Goal: Obtain resource: Obtain resource

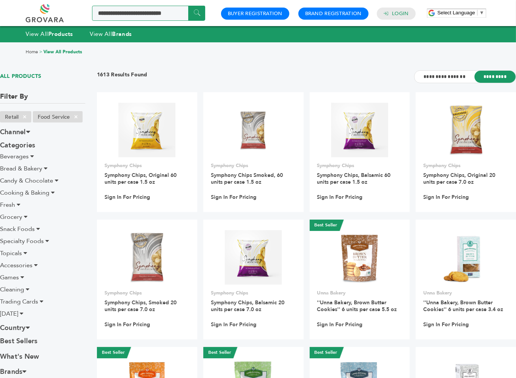
click at [138, 11] on input "Search a product or brand..." at bounding box center [148, 13] width 113 height 15
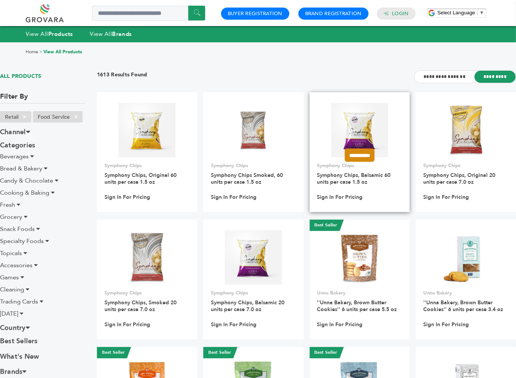
click at [350, 153] on input "**********" at bounding box center [360, 154] width 30 height 13
click at [350, 190] on input "**********" at bounding box center [360, 190] width 38 height 8
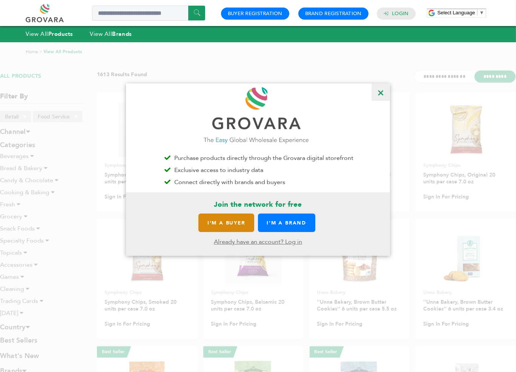
scroll to position [0, 5]
click at [379, 94] on span "×" at bounding box center [381, 91] width 18 height 17
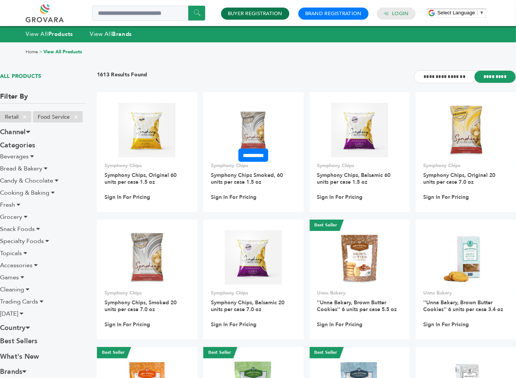
scroll to position [0, 0]
click at [22, 155] on span "Beverages" at bounding box center [14, 156] width 29 height 8
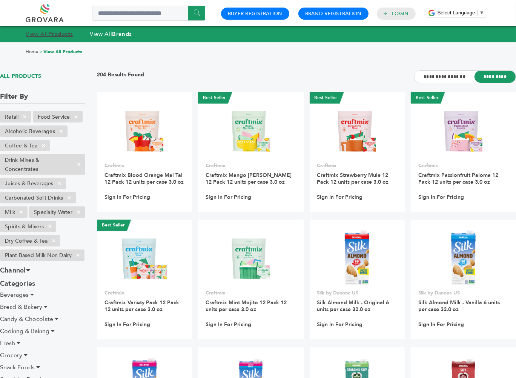
click at [63, 36] on strong "Products" at bounding box center [60, 34] width 25 height 8
click at [105, 31] on link "View All Brands" at bounding box center [111, 34] width 42 height 8
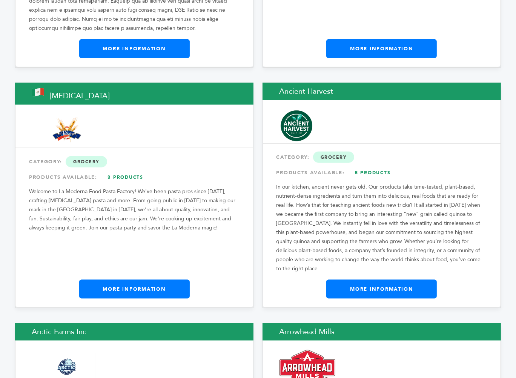
scroll to position [858, 0]
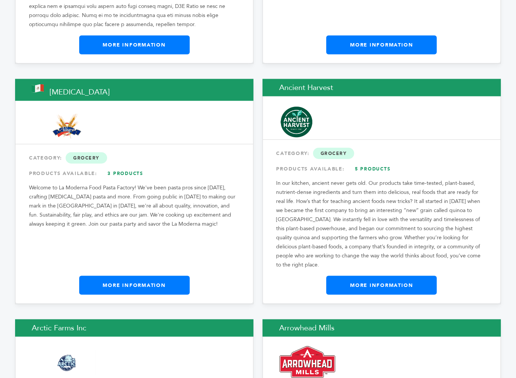
click at [385, 276] on link "More Information" at bounding box center [382, 285] width 111 height 19
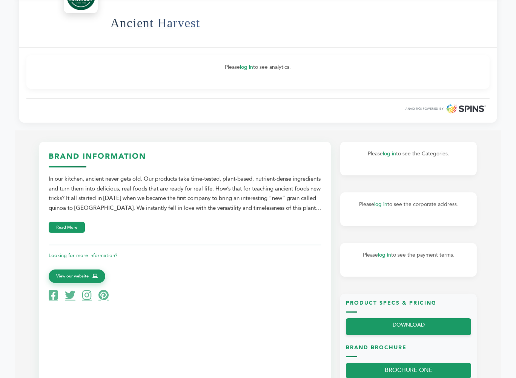
scroll to position [240, 0]
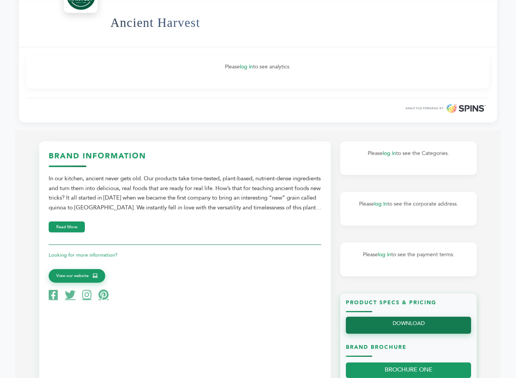
click at [400, 328] on link "DOWNLOAD" at bounding box center [408, 324] width 125 height 17
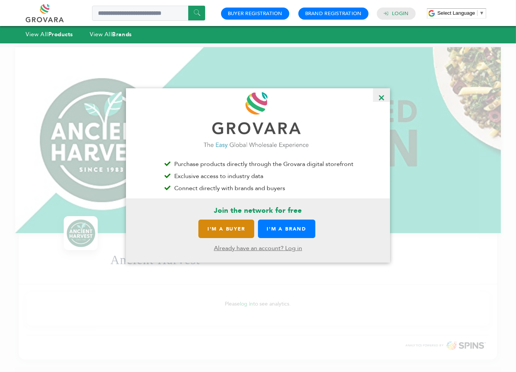
click at [222, 230] on link "I'M A BUYER" at bounding box center [226, 229] width 55 height 18
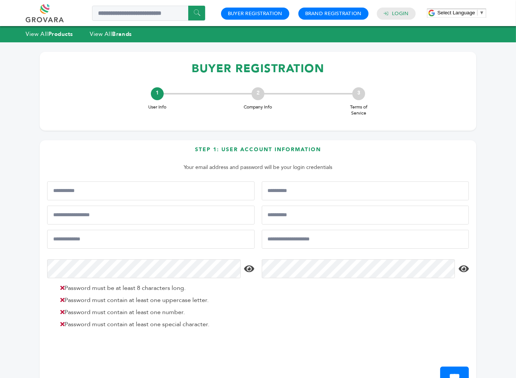
click at [42, 10] on link at bounding box center [53, 13] width 55 height 18
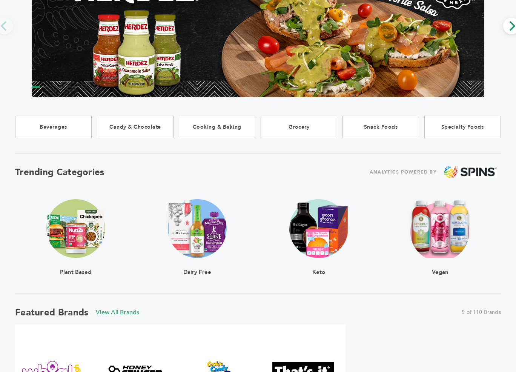
scroll to position [103, 0]
